Goal: Task Accomplishment & Management: Use online tool/utility

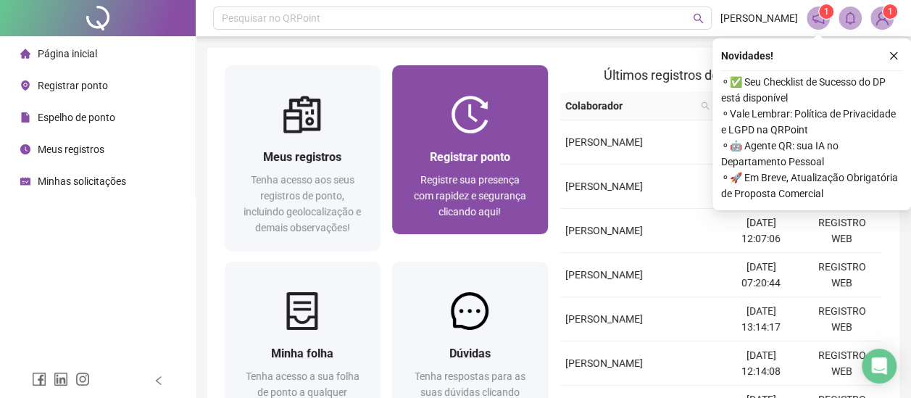
click at [452, 138] on div "Registrar ponto Registre sua presença com rapidez e segurança clicando aqui!" at bounding box center [470, 183] width 156 height 101
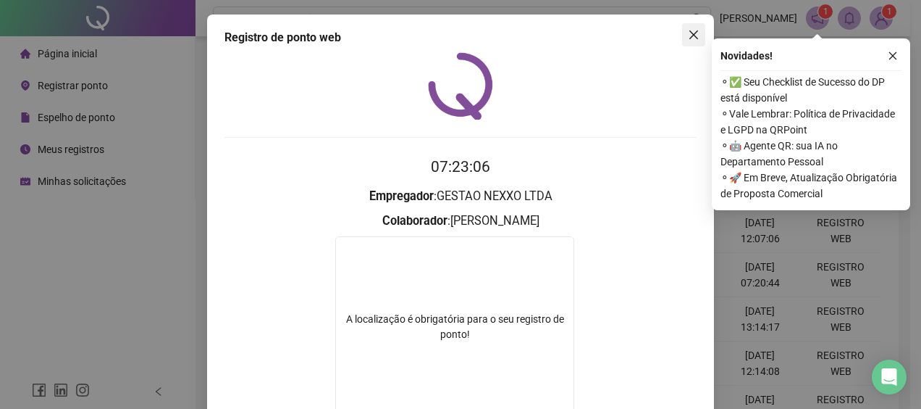
click at [690, 29] on icon "close" at bounding box center [694, 35] width 12 height 12
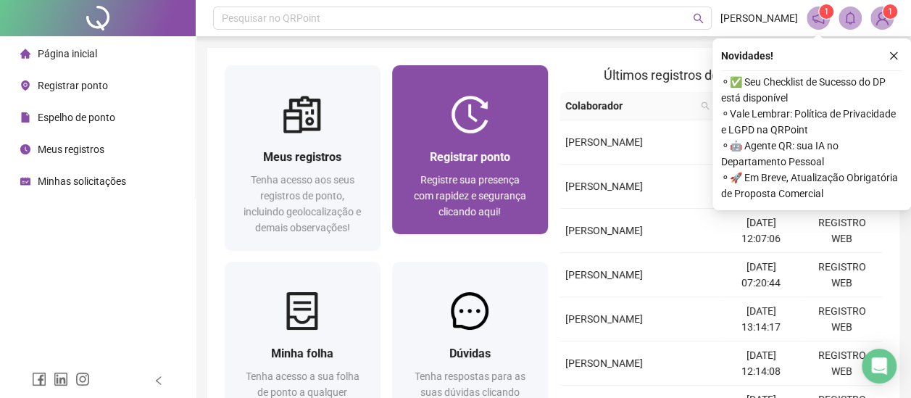
click at [465, 146] on div "Registrar ponto Registre sua presença com rapidez e segurança clicando aqui!" at bounding box center [470, 183] width 156 height 101
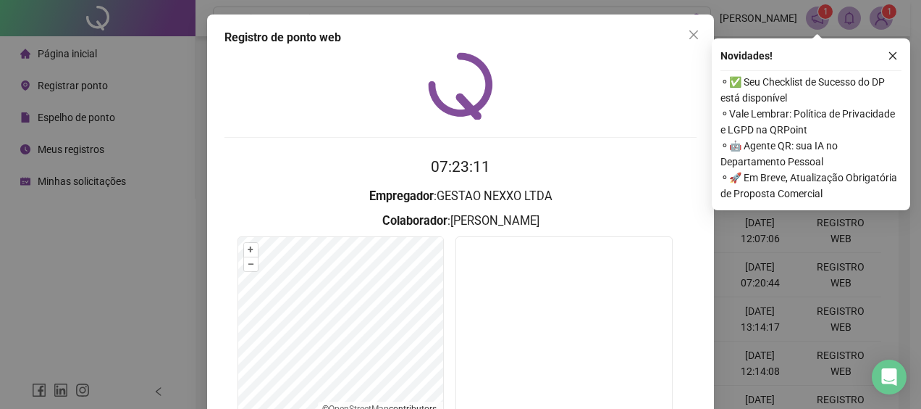
scroll to position [124, 0]
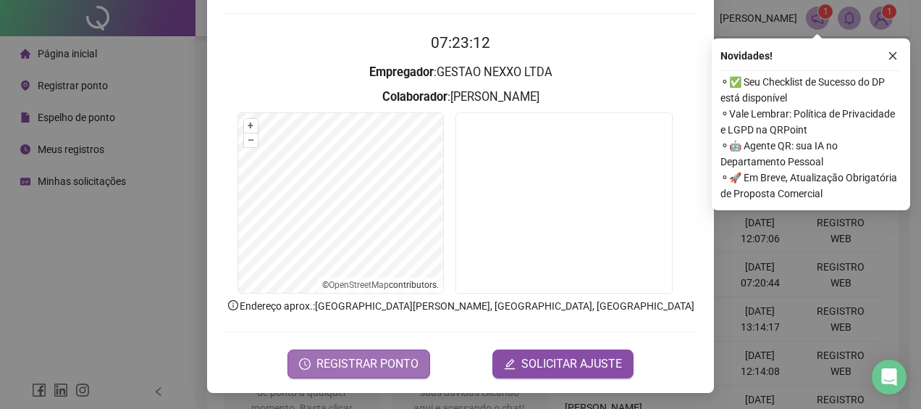
click at [338, 359] on span "REGISTRAR PONTO" at bounding box center [368, 363] width 102 height 17
